Goal: Task Accomplishment & Management: Manage account settings

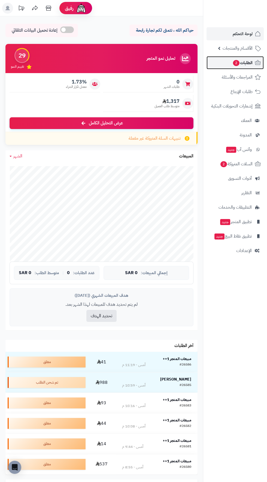
click at [235, 63] on span "2" at bounding box center [236, 63] width 7 height 6
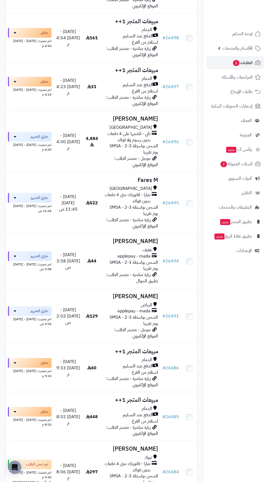
scroll to position [3833, 0]
